Goal: Transaction & Acquisition: Purchase product/service

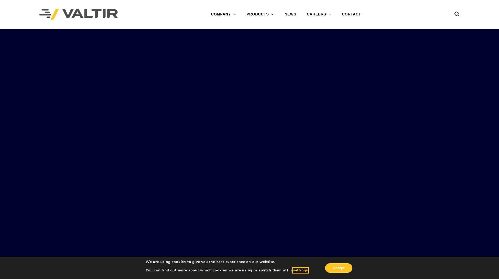
click at [301, 270] on button "settings" at bounding box center [300, 270] width 15 height 5
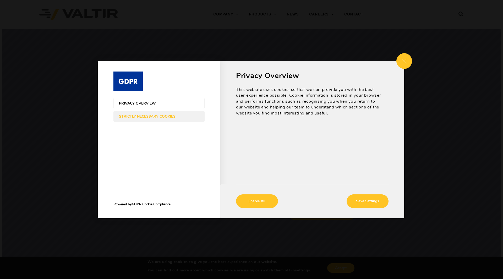
click at [158, 118] on span "Strictly Necessary Cookies" at bounding box center [154, 116] width 70 height 4
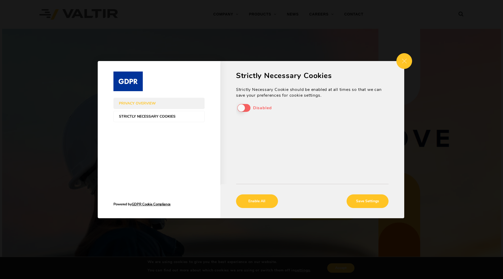
click at [238, 108] on div "Strictly Necessary Cookie should be enabled at all times so that we can save yo…" at bounding box center [312, 105] width 152 height 37
click at [245, 107] on div "Strictly Necessary Cookie should be enabled at all times so that we can save yo…" at bounding box center [312, 105] width 152 height 37
drag, startPoint x: 249, startPoint y: 108, endPoint x: 228, endPoint y: 109, distance: 21.0
click at [228, 108] on div "Privacy Overview This website uses cookies so that we can provide you with the …" at bounding box center [312, 139] width 184 height 157
click at [247, 107] on div "Strictly Necessary Cookie should be enabled at all times so that we can save yo…" at bounding box center [312, 105] width 152 height 37
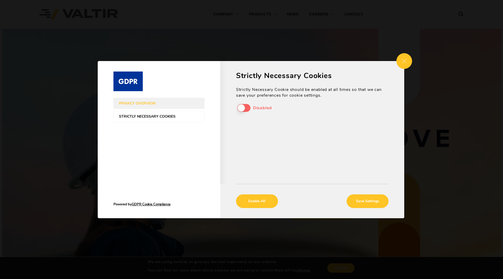
click at [240, 108] on div "Strictly Necessary Cookie should be enabled at all times so that we can save yo…" at bounding box center [312, 105] width 152 height 37
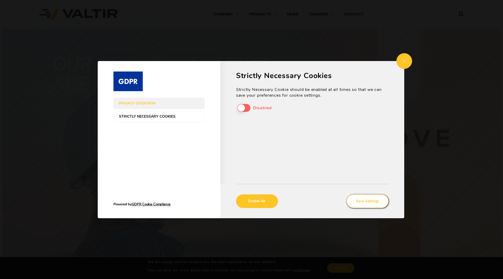
click at [365, 202] on button "Save Settings" at bounding box center [367, 201] width 42 height 14
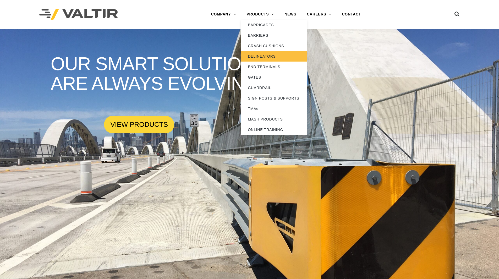
click at [267, 55] on link "DELINEATORS" at bounding box center [273, 56] width 65 height 10
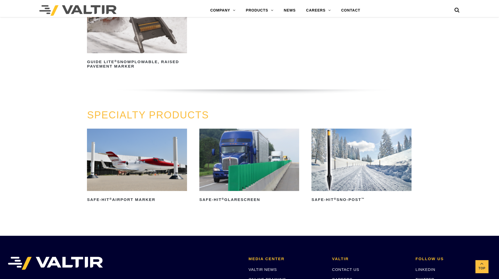
scroll to position [367, 0]
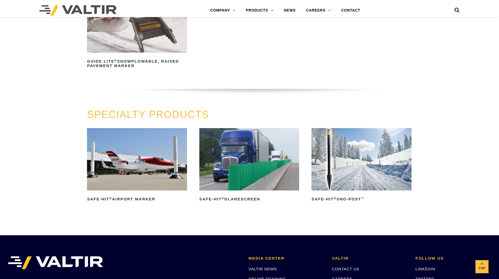
click at [344, 154] on img at bounding box center [361, 159] width 100 height 62
click at [329, 197] on h2 "Safe-Hit ® Sno-Post ™" at bounding box center [361, 199] width 100 height 8
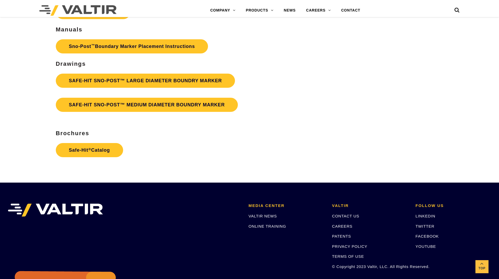
scroll to position [1047, 0]
